Goal: Information Seeking & Learning: Learn about a topic

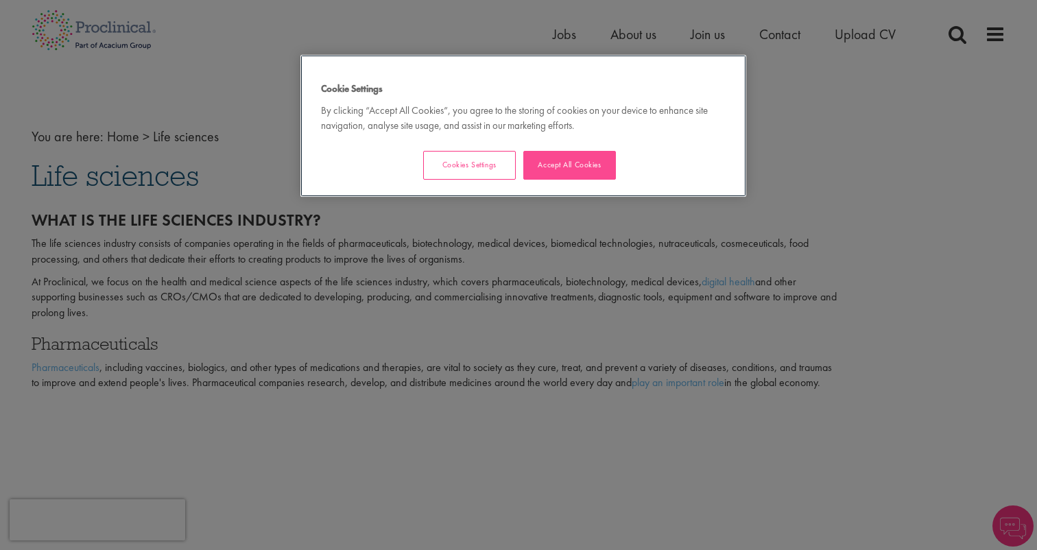
click at [557, 163] on button "Accept All Cookies" at bounding box center [569, 165] width 93 height 29
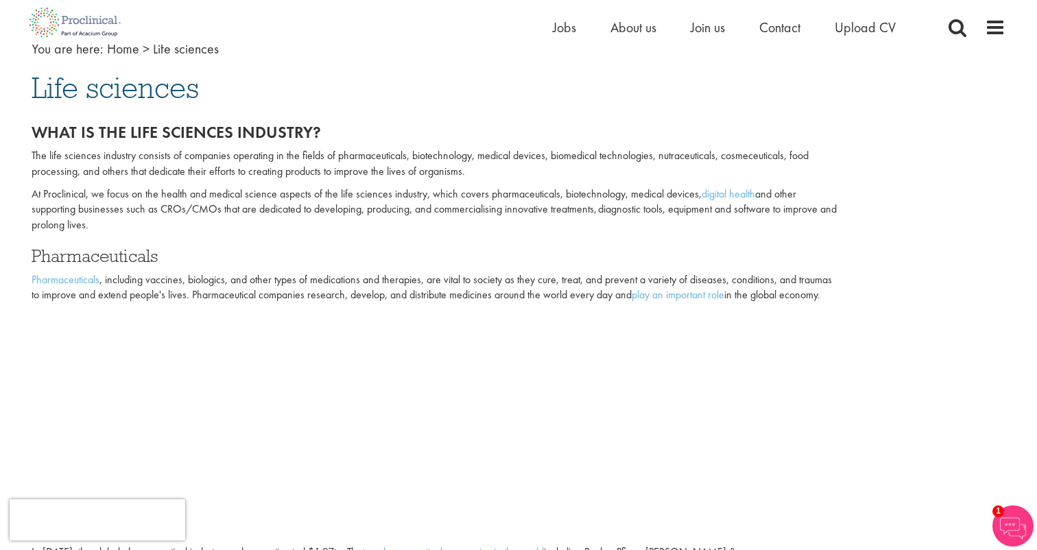
scroll to position [91, 0]
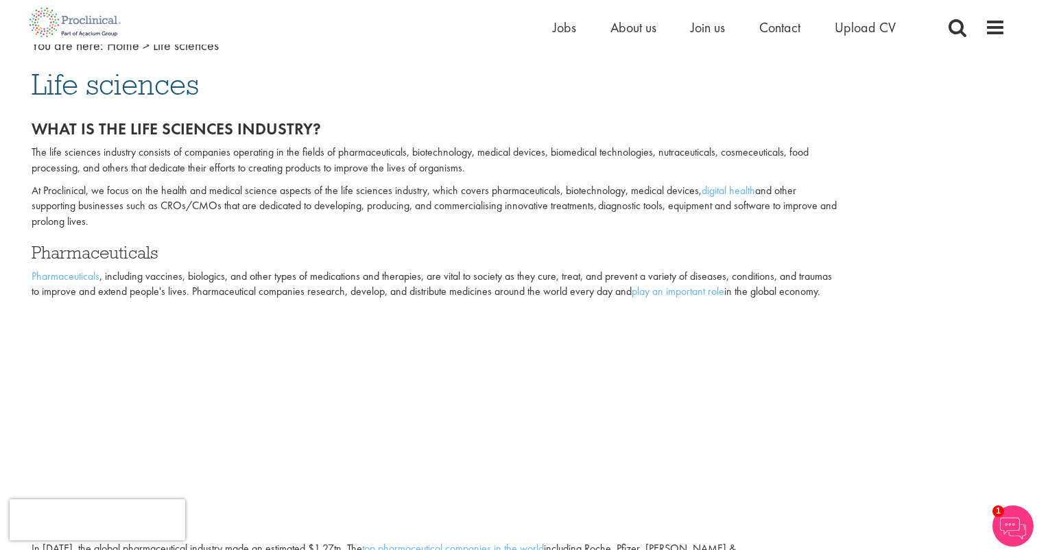
click at [637, 36] on li "About us" at bounding box center [634, 27] width 46 height 21
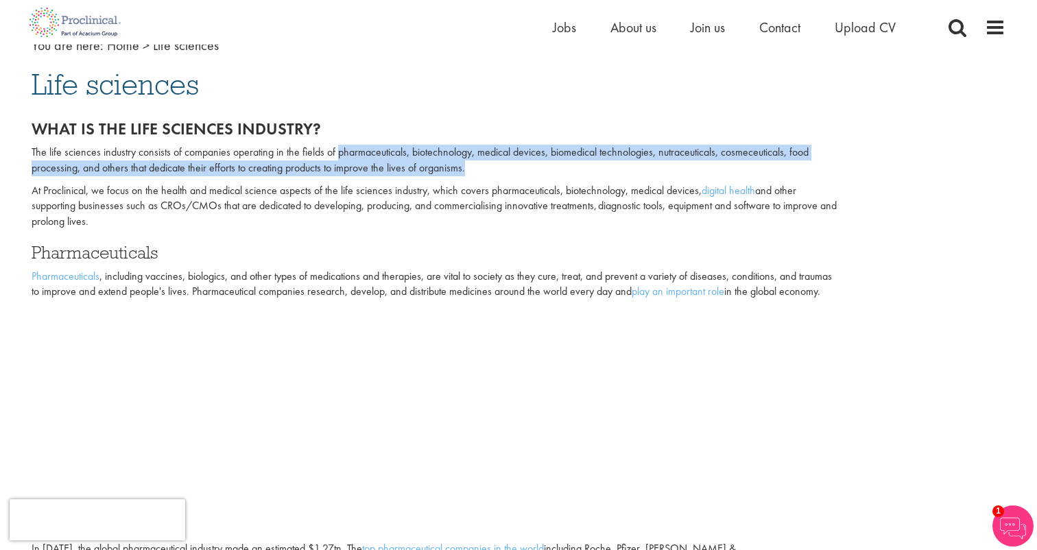
drag, startPoint x: 337, startPoint y: 152, endPoint x: 464, endPoint y: 167, distance: 128.6
click at [464, 167] on p "The life sciences industry consists of companies operating in the fields of pha…" at bounding box center [436, 161] width 808 height 32
copy p "pharmaceuticals, biotechnology, medical devices, biomedical technologies, nutra…"
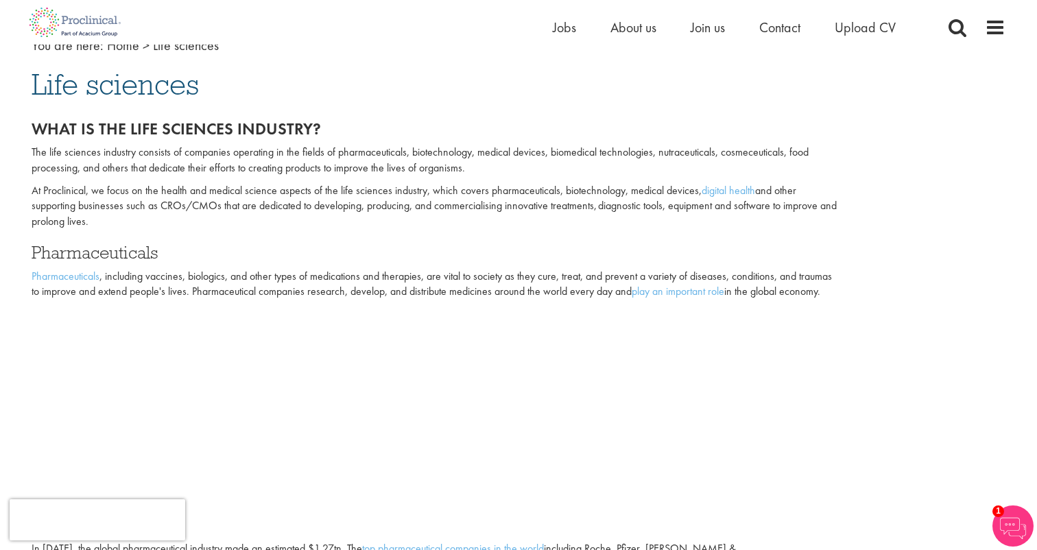
click at [564, 206] on p "At Proclinical, we focus on the health and medical science aspects of the life …" at bounding box center [436, 206] width 808 height 47
click at [322, 0] on div "Home Jobs About us Join us Contact Upload CV" at bounding box center [513, 22] width 985 height 45
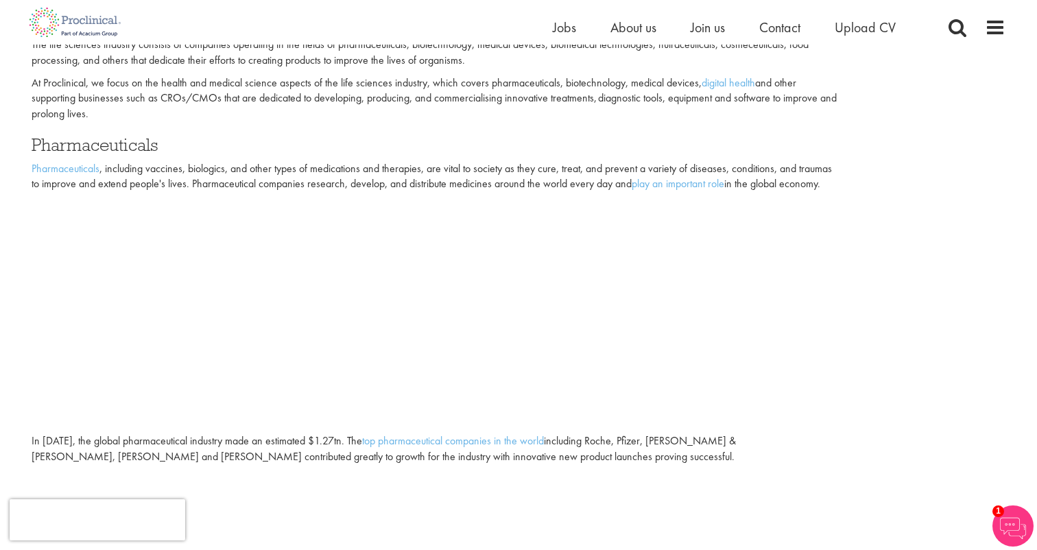
scroll to position [259, 0]
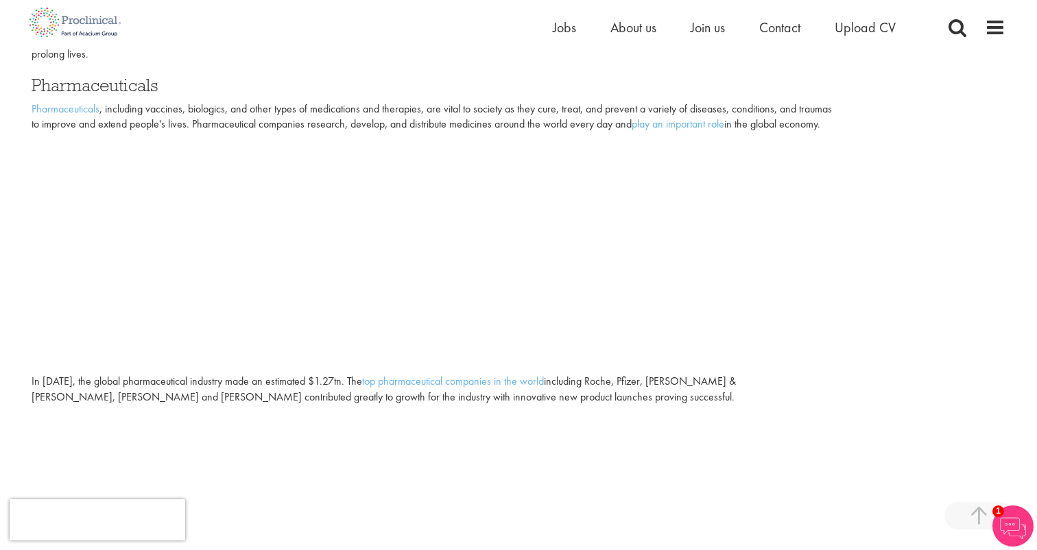
drag, startPoint x: 502, startPoint y: 127, endPoint x: 512, endPoint y: 85, distance: 42.9
click at [512, 85] on div "What is the life sciences industry? The life sciences industry consists of comp…" at bounding box center [436, 43] width 808 height 180
click at [495, 166] on p at bounding box center [519, 249] width 974 height 221
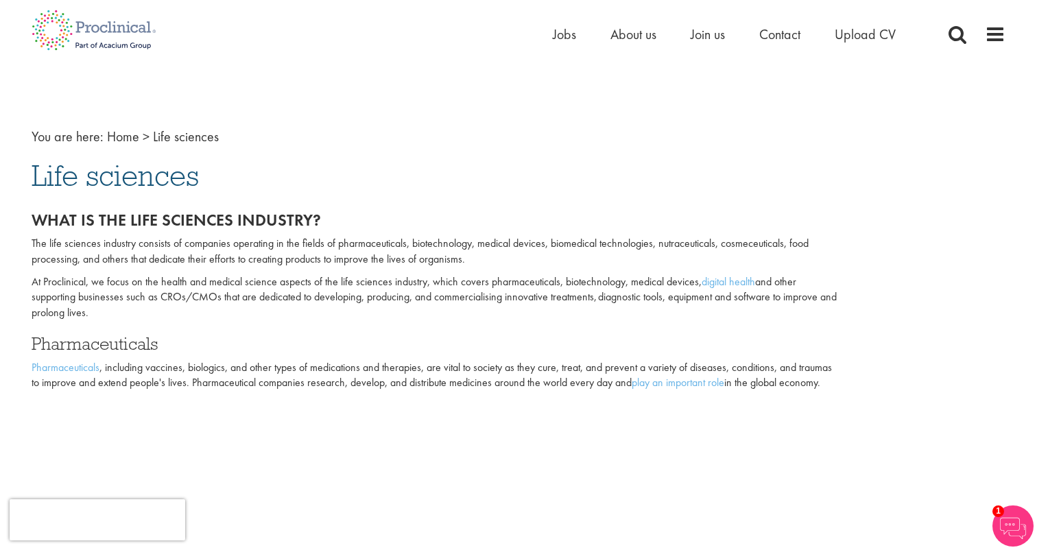
scroll to position [0, 0]
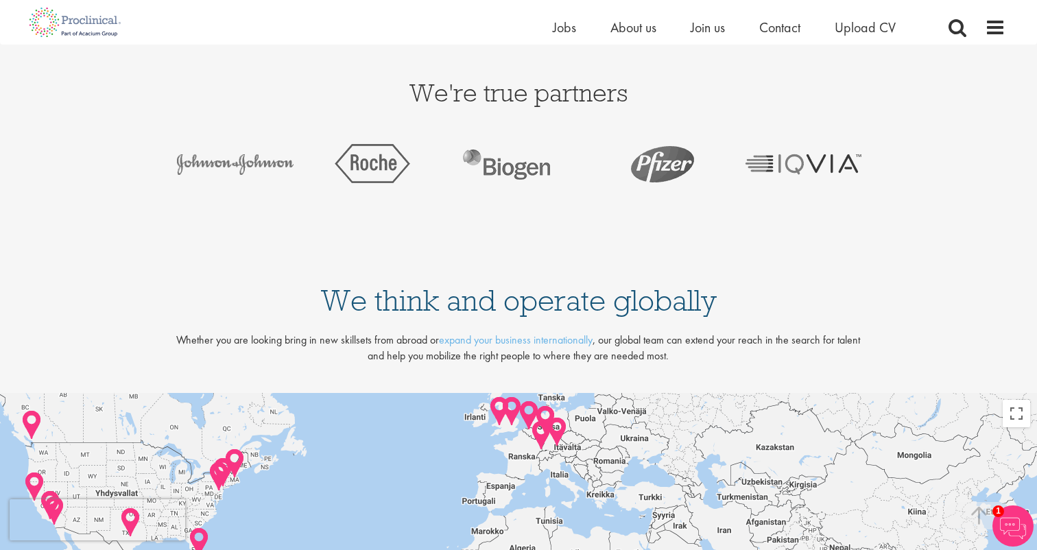
scroll to position [2629, 0]
